Goal: Task Accomplishment & Management: Manage account settings

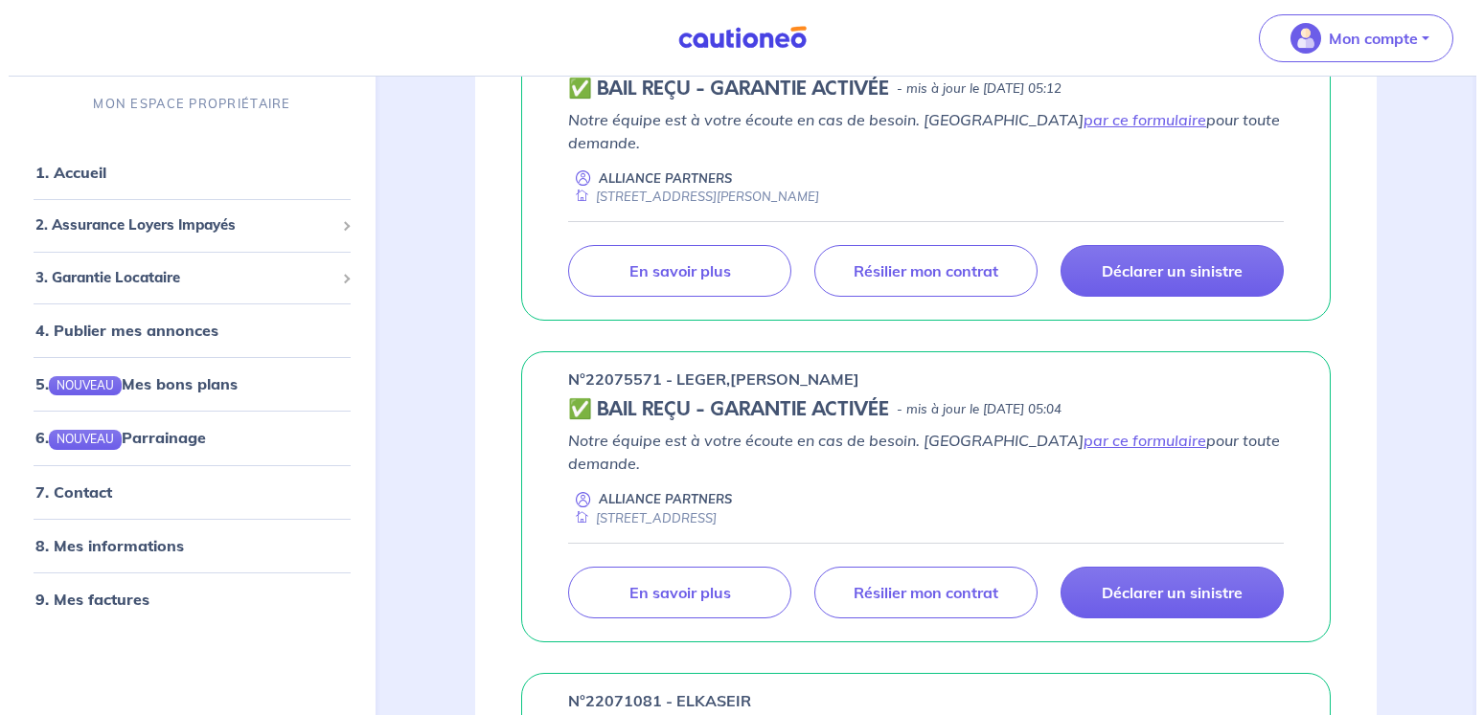
scroll to position [586, 0]
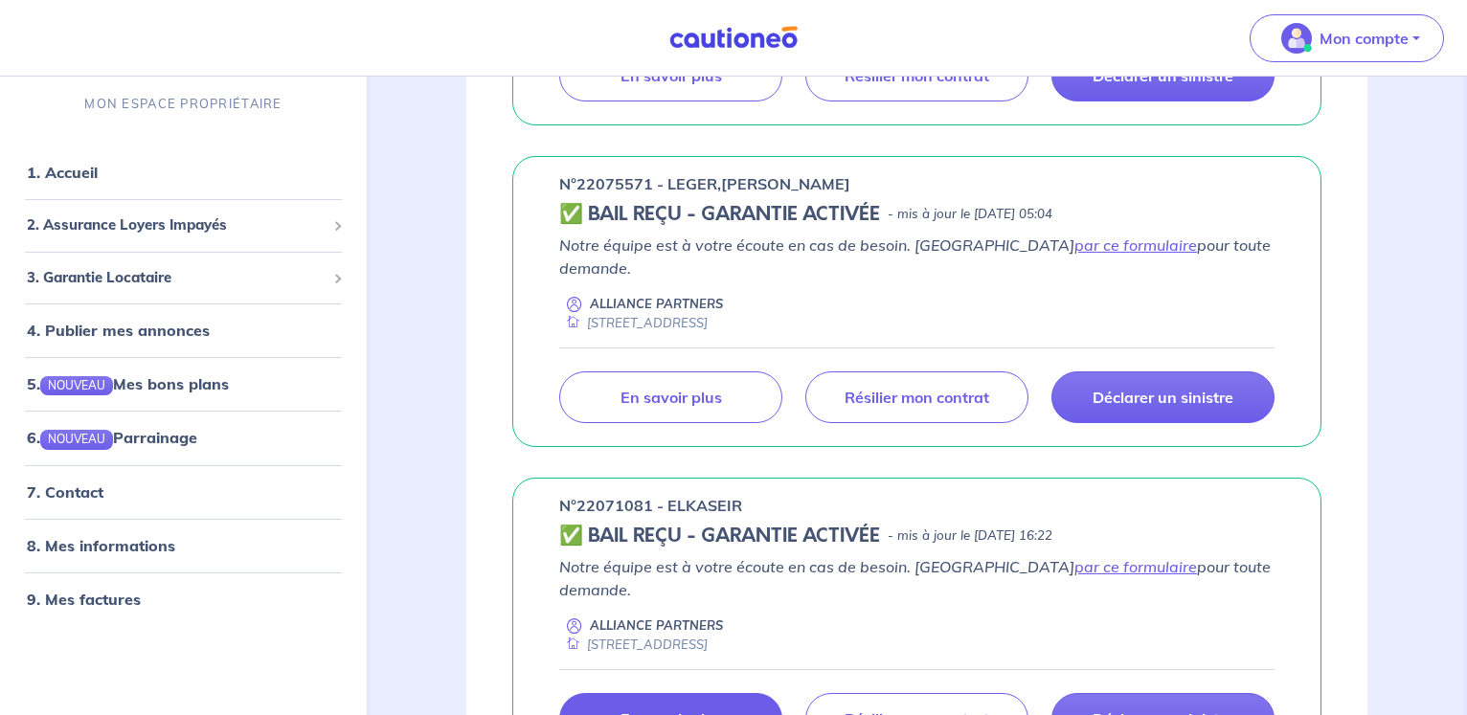
click at [666, 693] on link "En savoir plus" at bounding box center [670, 719] width 223 height 52
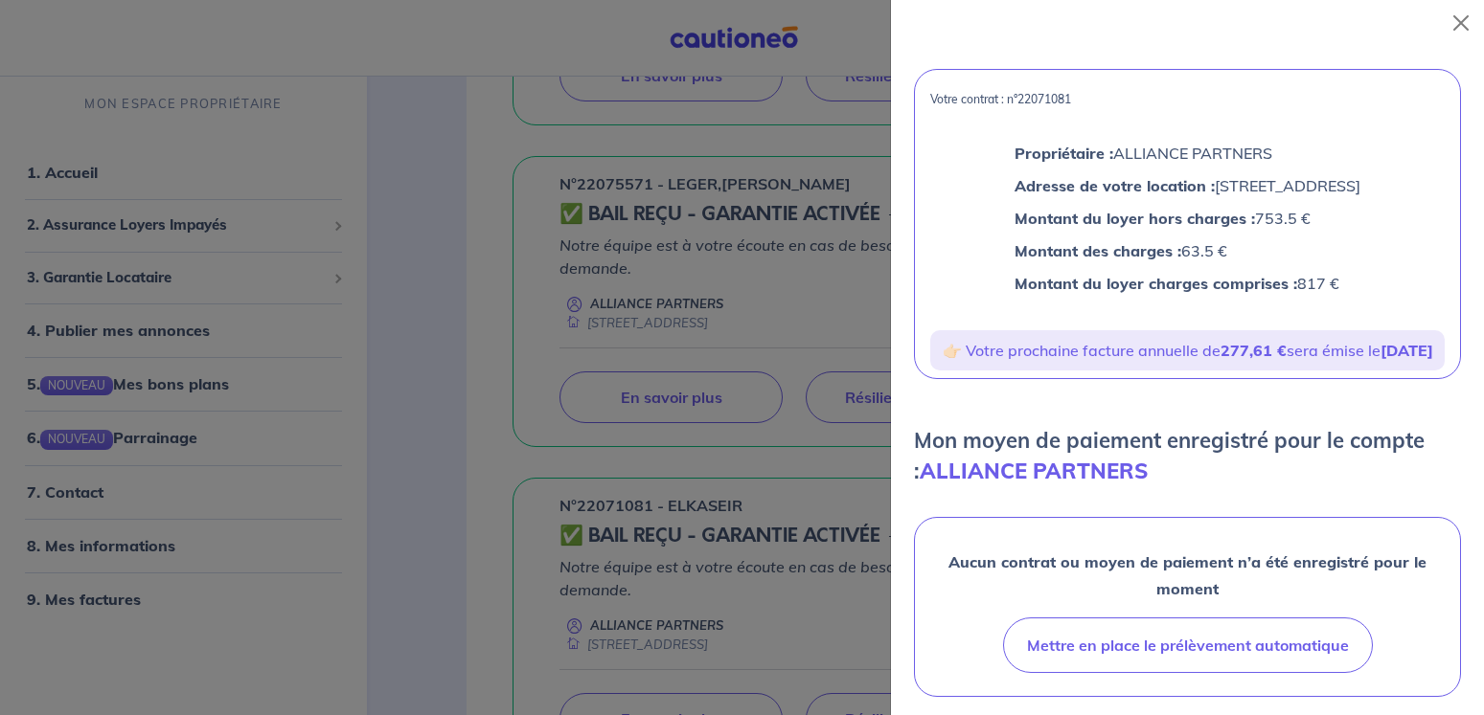
scroll to position [230, 0]
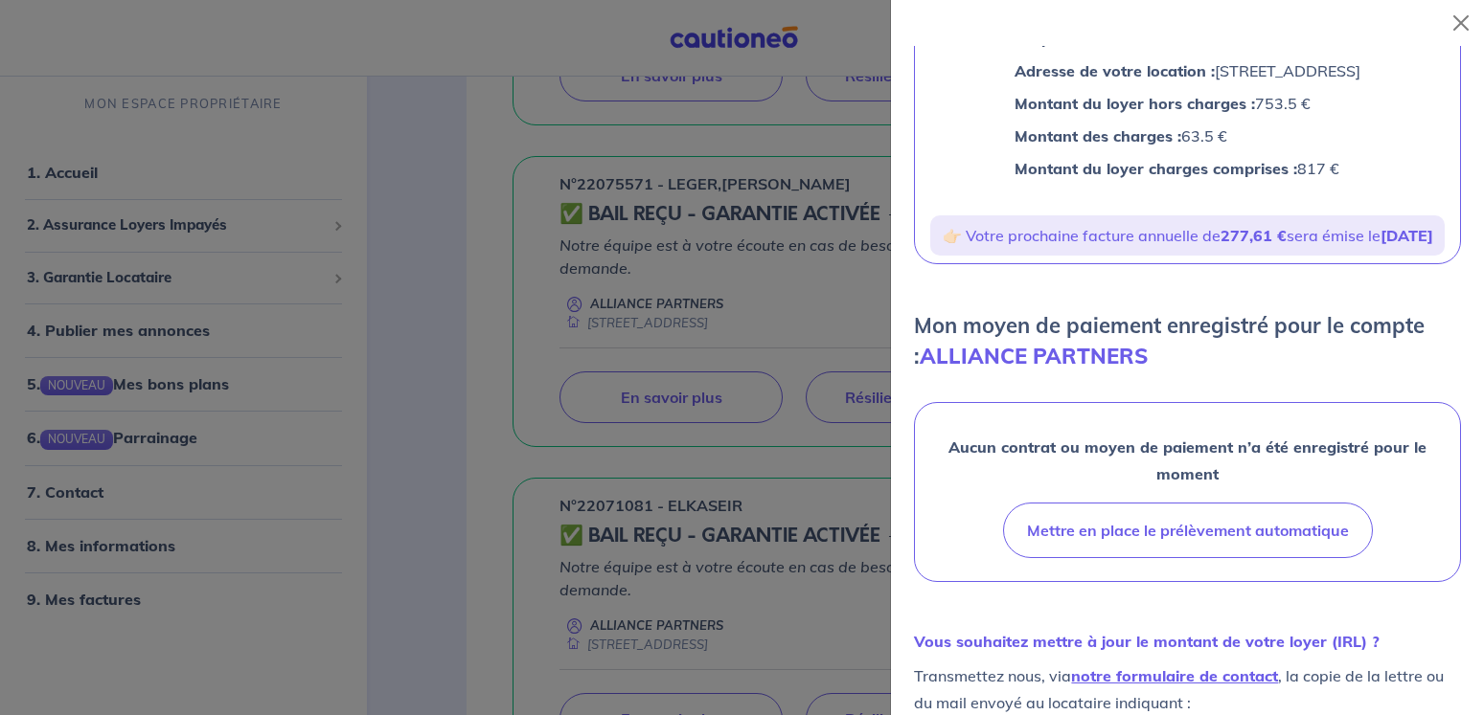
drag, startPoint x: 983, startPoint y: 260, endPoint x: 1233, endPoint y: 289, distance: 251.7
click at [1233, 248] on p "👉🏻 Votre prochaine facture annuelle de 277,61 € sera émise le [DATE]" at bounding box center [1187, 235] width 499 height 25
copy p "tre prochaine facture annuelle de 277,61 € sera émise le [DATE]"
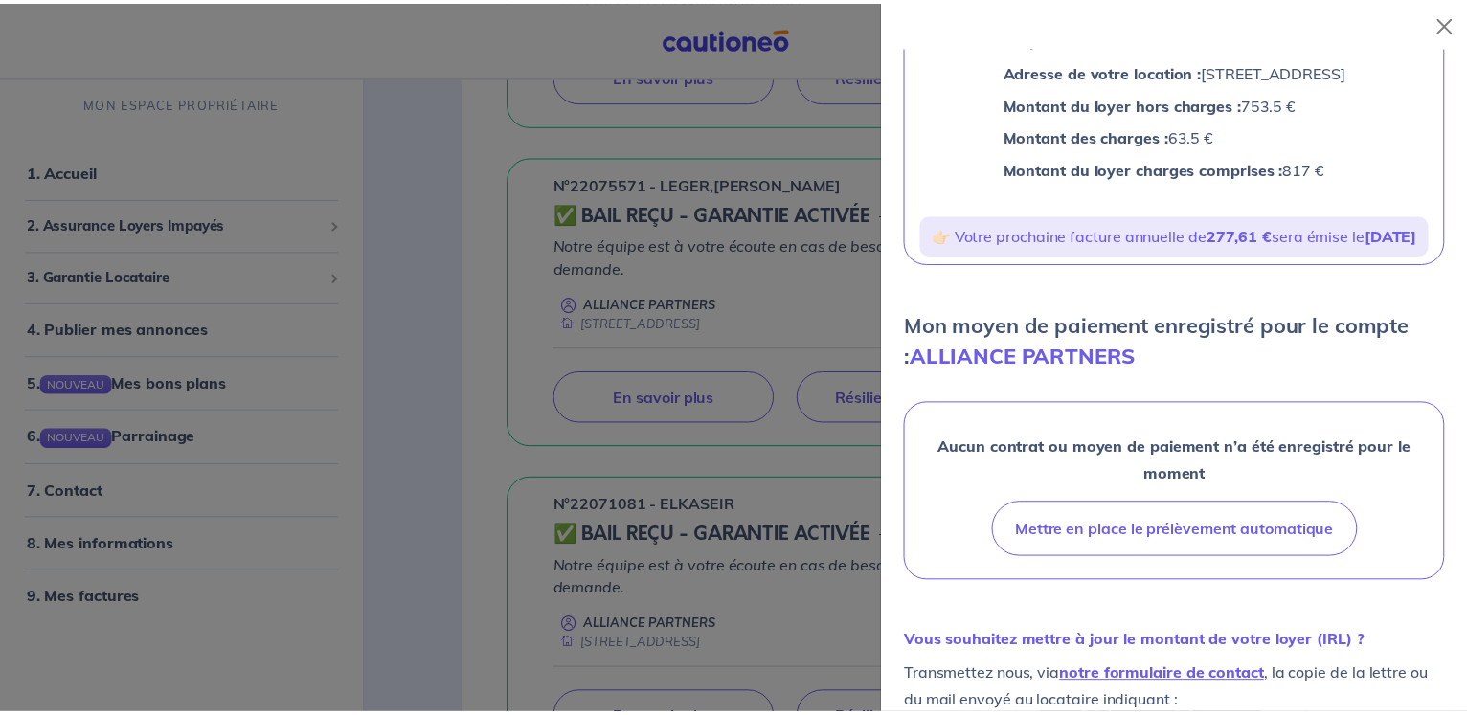
scroll to position [0, 0]
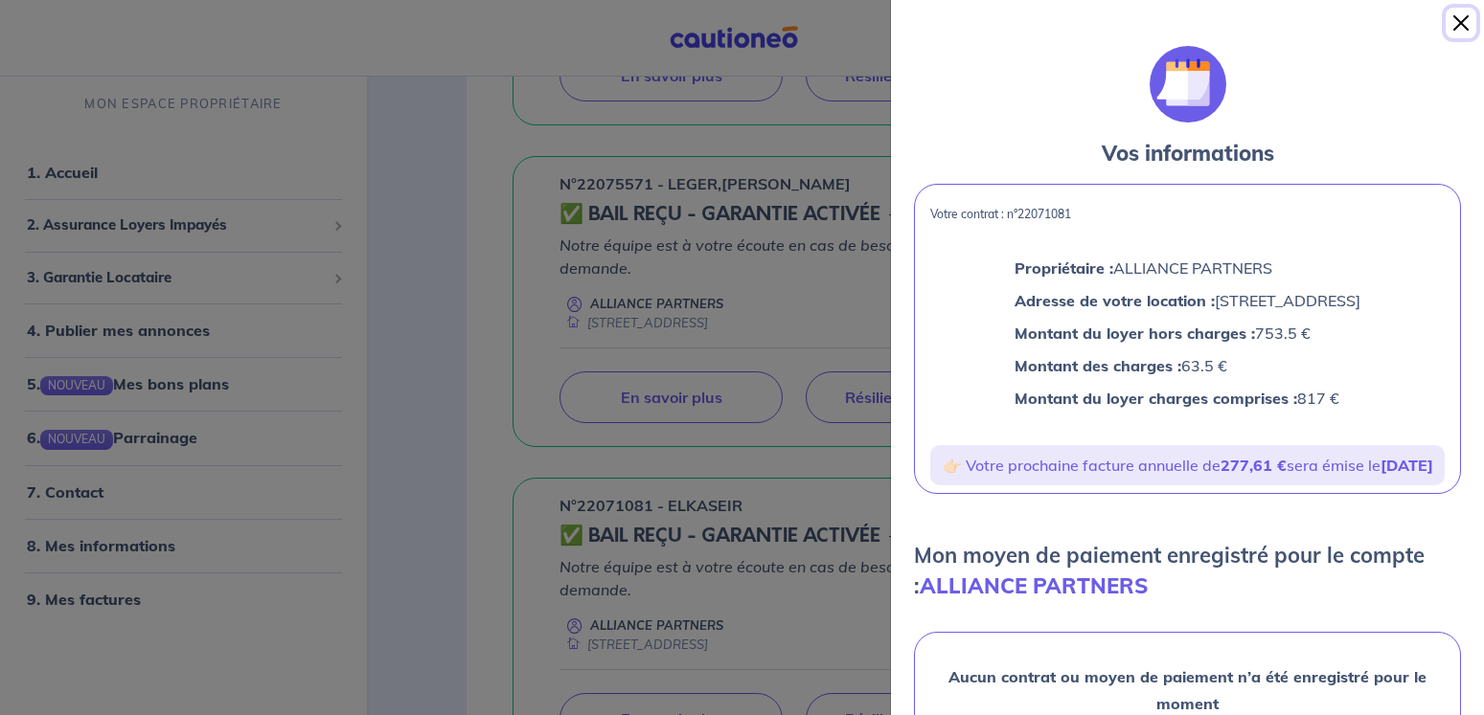
click at [1461, 20] on button "Close" at bounding box center [1460, 23] width 31 height 31
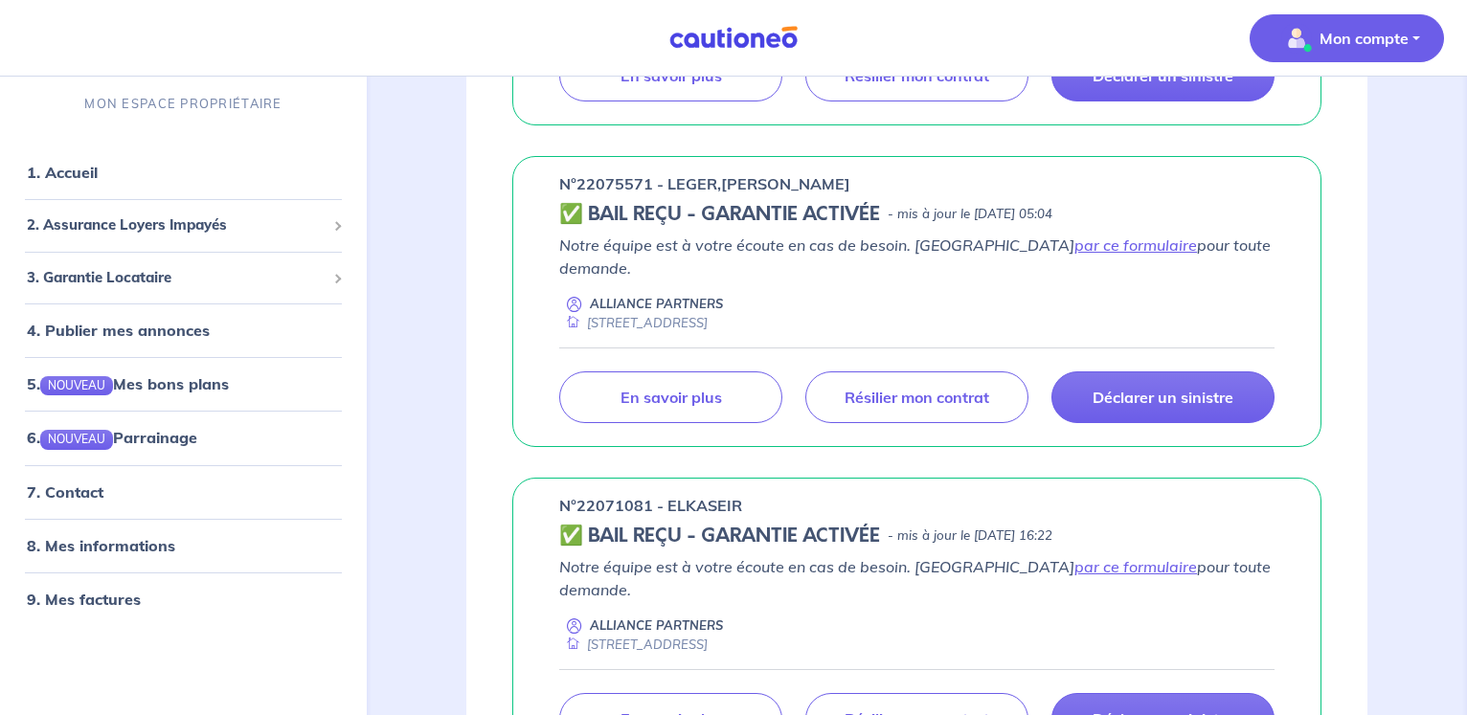
click at [1391, 32] on p "Mon compte" at bounding box center [1364, 38] width 89 height 23
click at [1333, 164] on link "Me déconnecter" at bounding box center [1328, 164] width 154 height 31
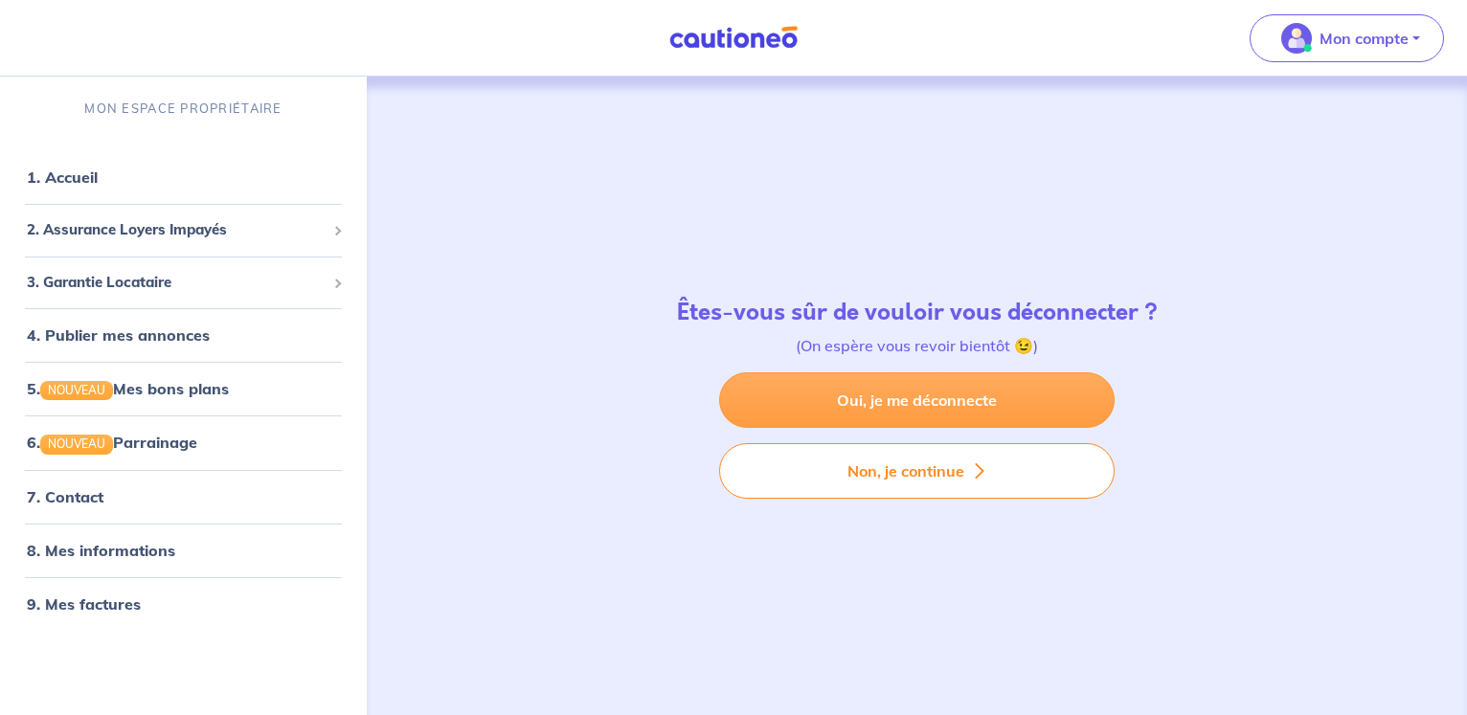
click at [894, 400] on link "Oui, je me déconnecte" at bounding box center [917, 401] width 396 height 56
